Goal: Transaction & Acquisition: Obtain resource

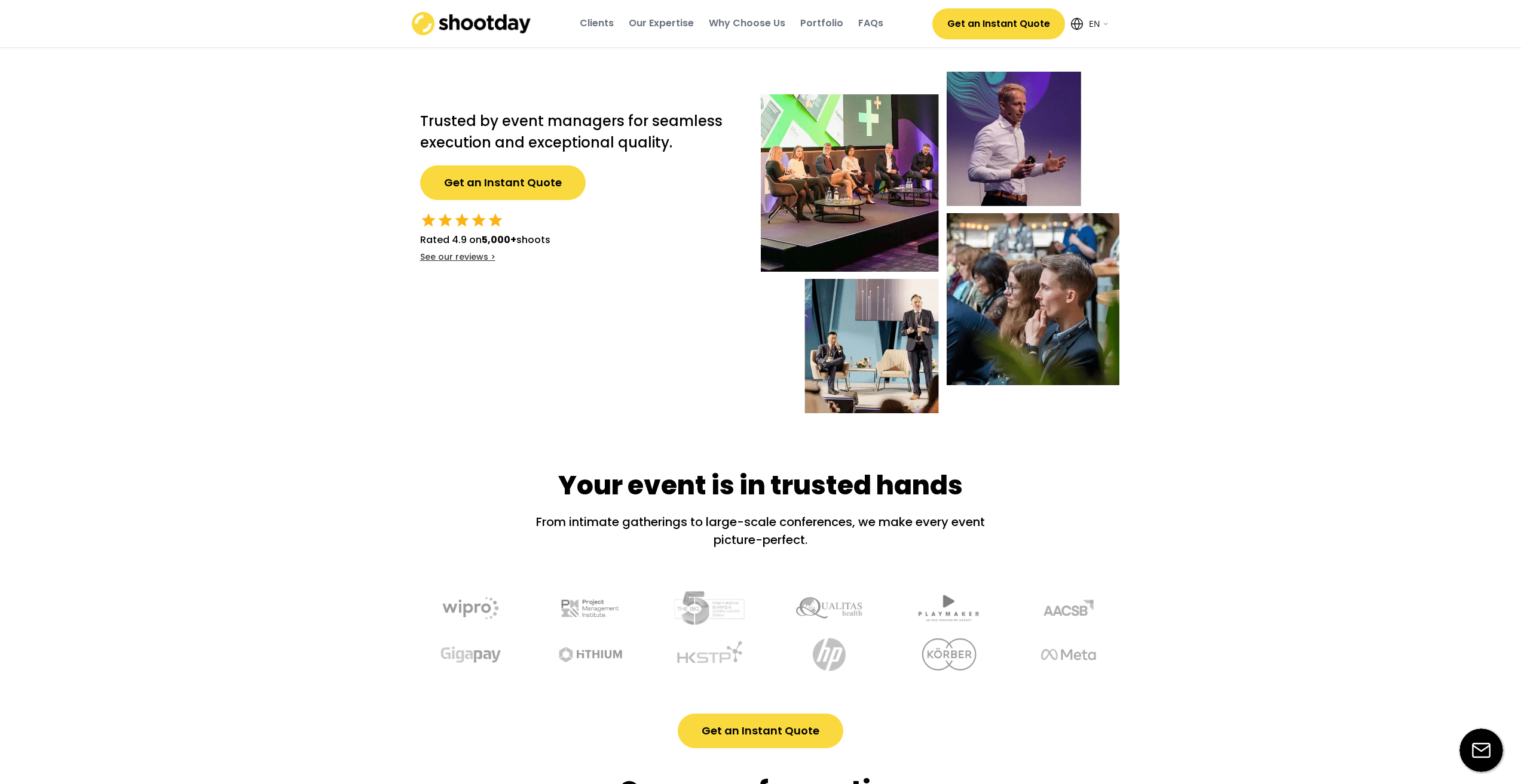
select select ""en""
click at [504, 187] on button "Get an Instant Quote" at bounding box center [503, 183] width 166 height 35
